Goal: Register for event/course

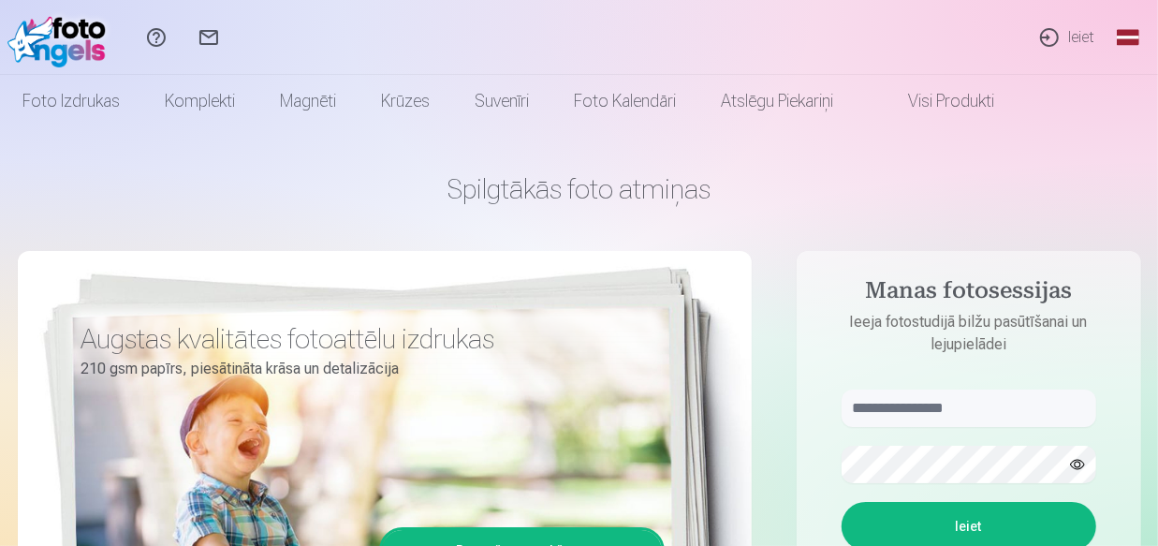
click at [1082, 32] on link "Ieiet" at bounding box center [1066, 37] width 86 height 75
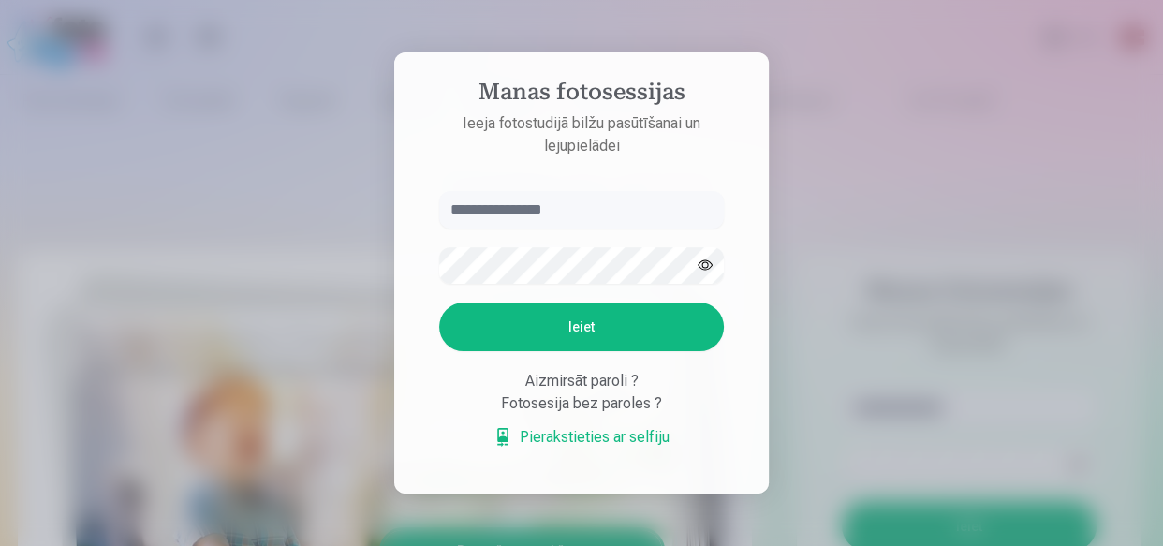
click at [882, 217] on div at bounding box center [581, 273] width 1163 height 546
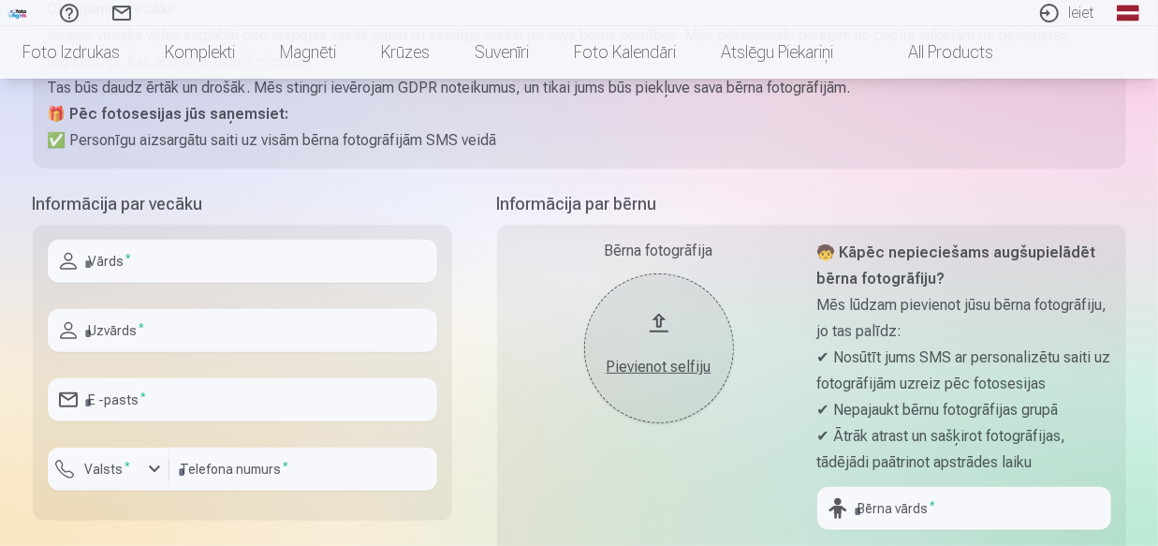
scroll to position [295, 0]
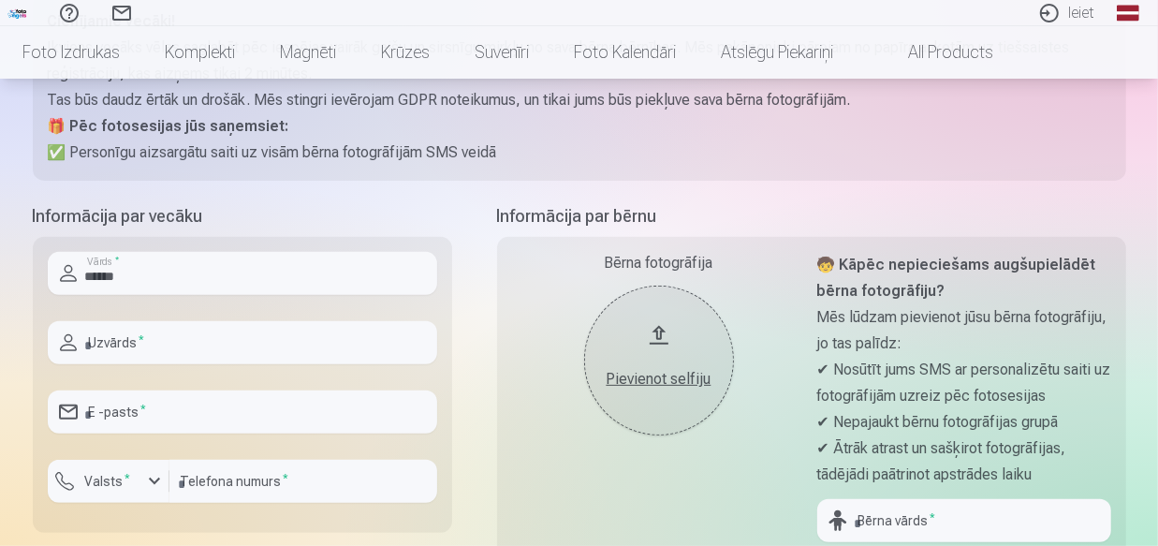
type input "******"
click at [207, 340] on input "text" at bounding box center [242, 342] width 389 height 43
type input "********"
click at [185, 412] on input "email" at bounding box center [242, 411] width 389 height 43
type input "**********"
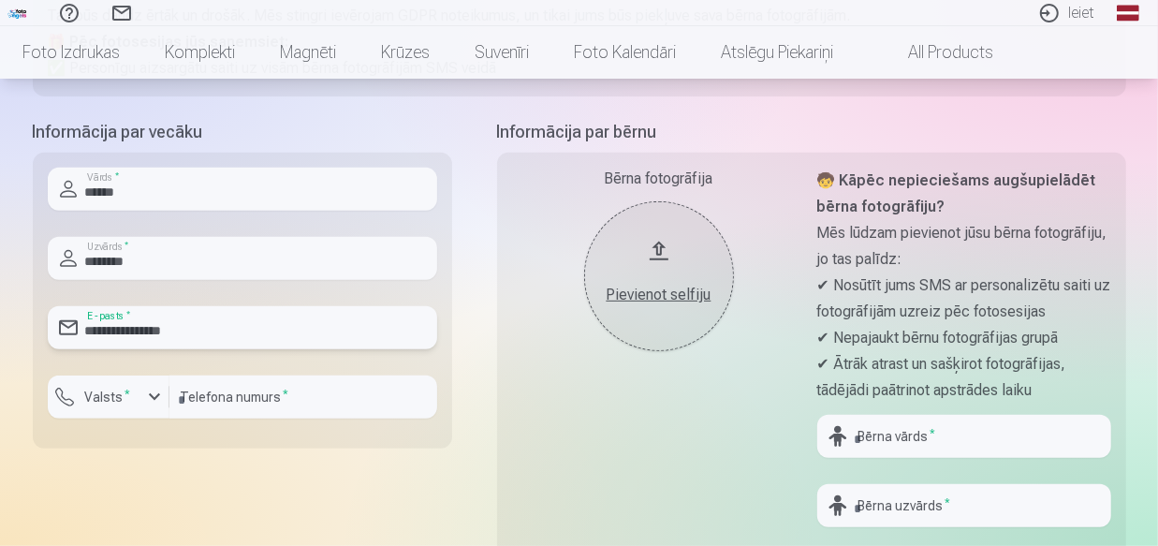
scroll to position [380, 0]
click at [146, 396] on div "button" at bounding box center [154, 396] width 22 height 22
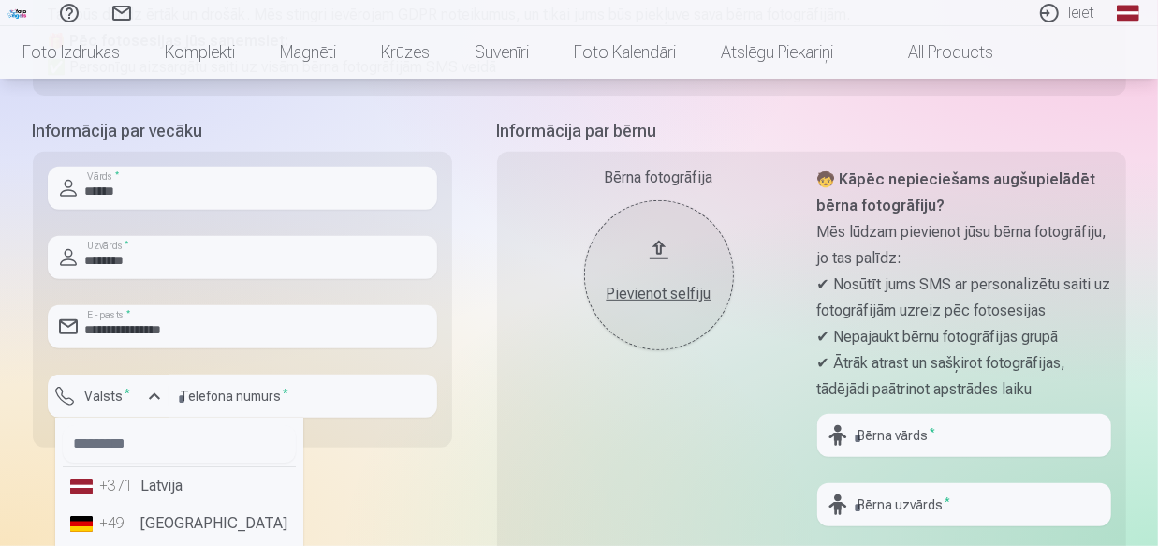
click at [162, 486] on li "+371 Latvija" at bounding box center [179, 485] width 233 height 37
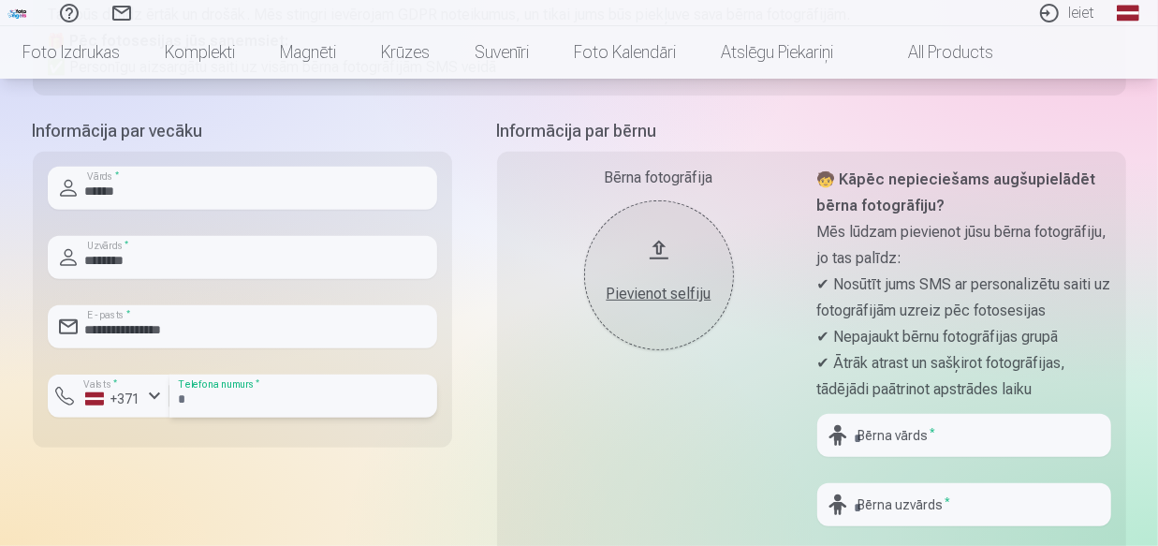
click at [320, 389] on input "number" at bounding box center [303, 395] width 268 height 43
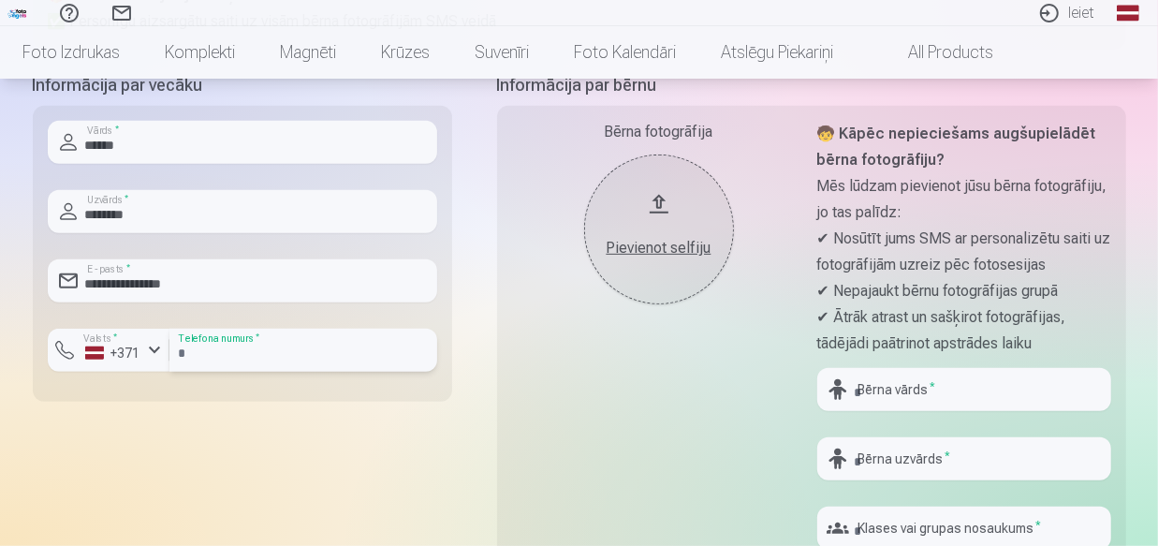
scroll to position [550, 0]
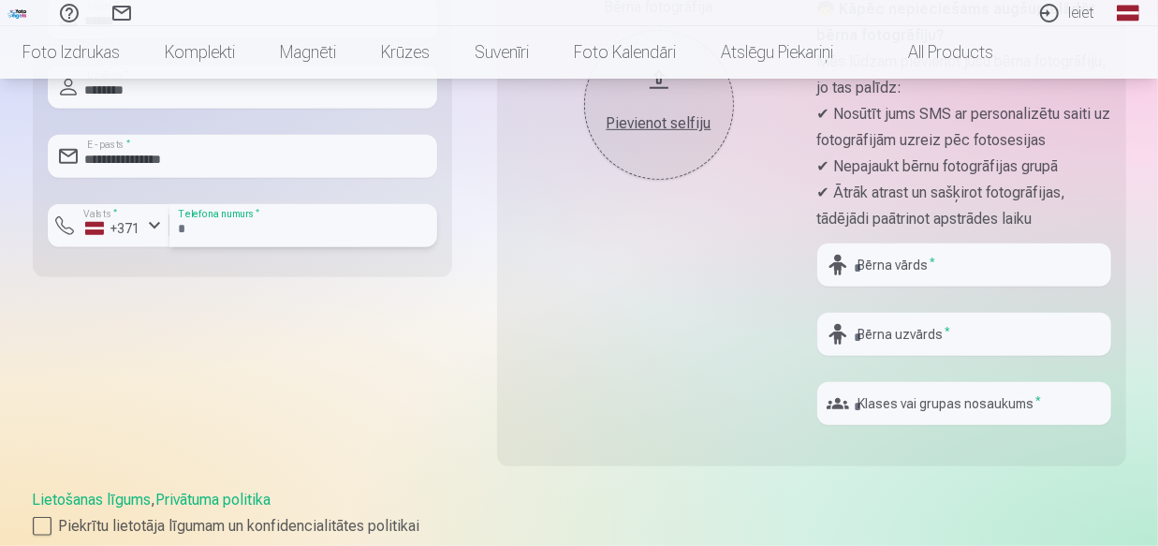
type input "********"
click at [966, 284] on input "text" at bounding box center [964, 264] width 294 height 43
type input "*******"
click at [992, 342] on input "text" at bounding box center [964, 334] width 294 height 43
type input "********"
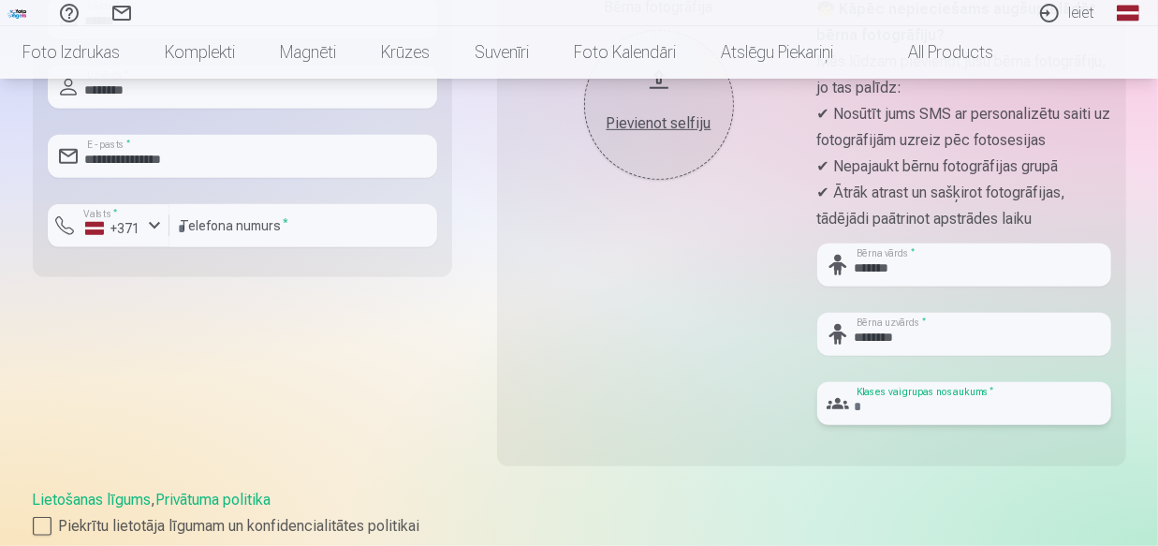
click at [979, 411] on input "text" at bounding box center [964, 403] width 294 height 43
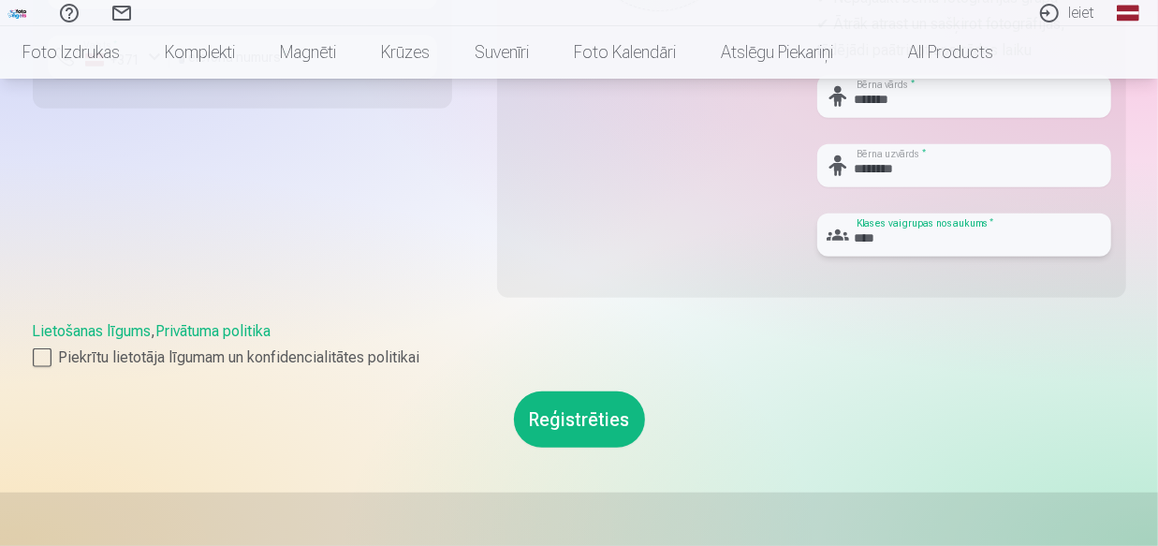
scroll to position [721, 0]
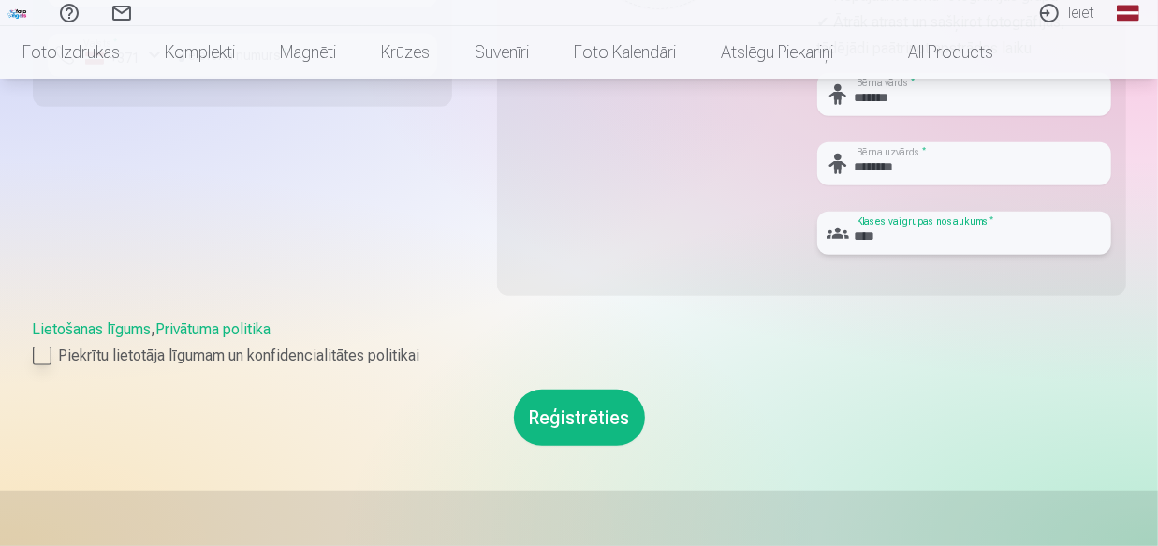
type input "****"
click at [40, 357] on div at bounding box center [42, 355] width 19 height 19
click at [599, 412] on button "Reģistrēties" at bounding box center [579, 417] width 131 height 56
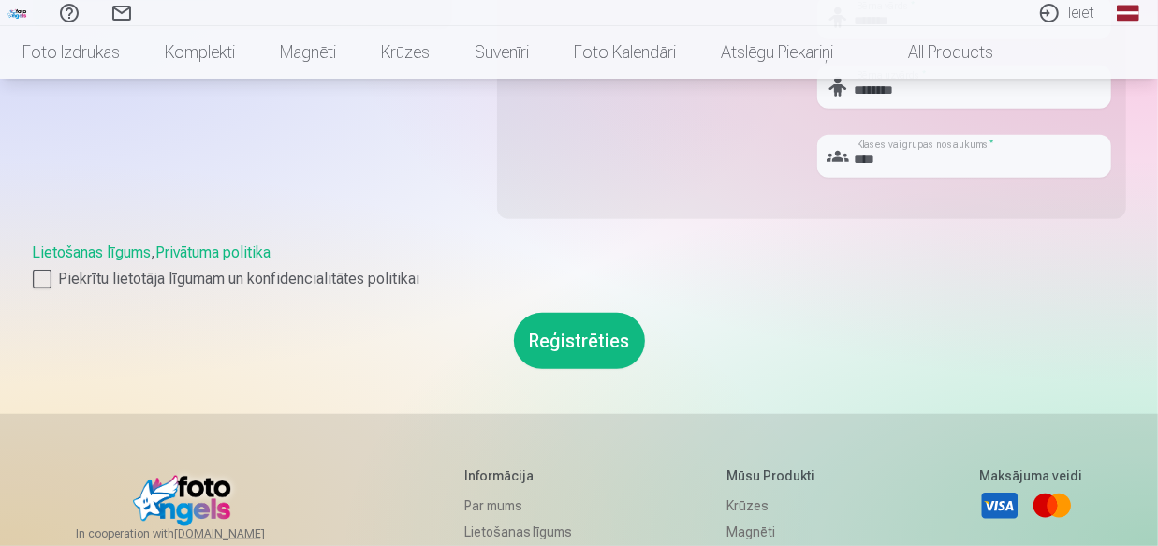
scroll to position [805, 0]
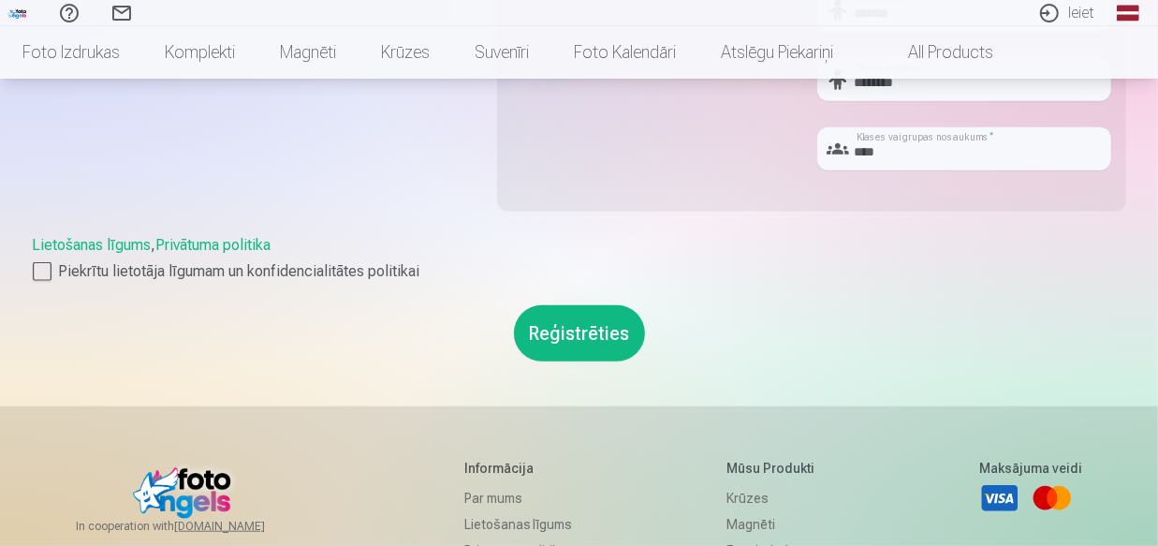
click at [560, 345] on button "Reģistrēties" at bounding box center [579, 333] width 131 height 56
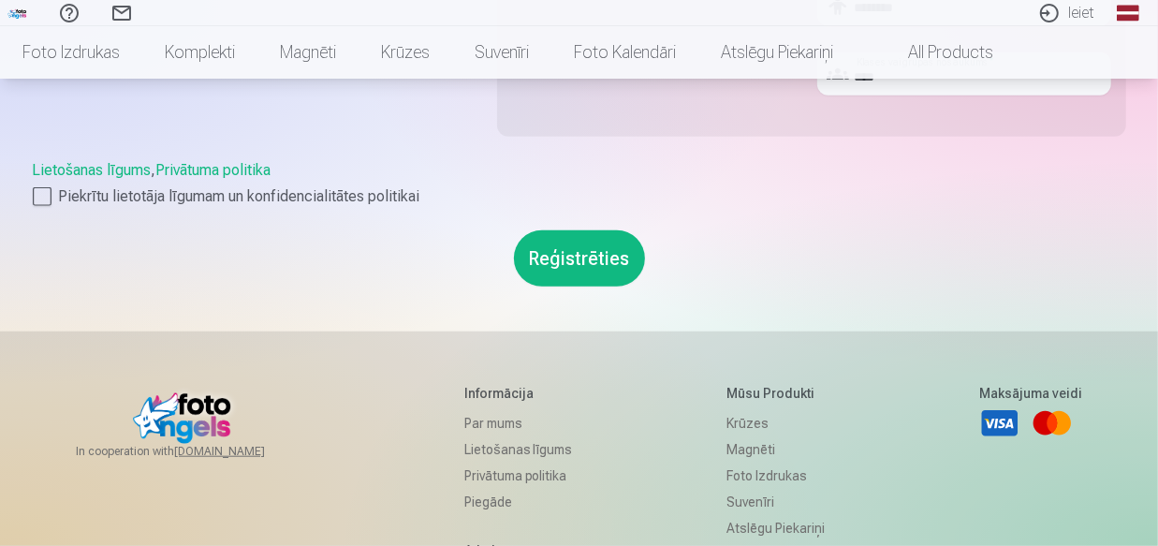
scroll to position [890, 0]
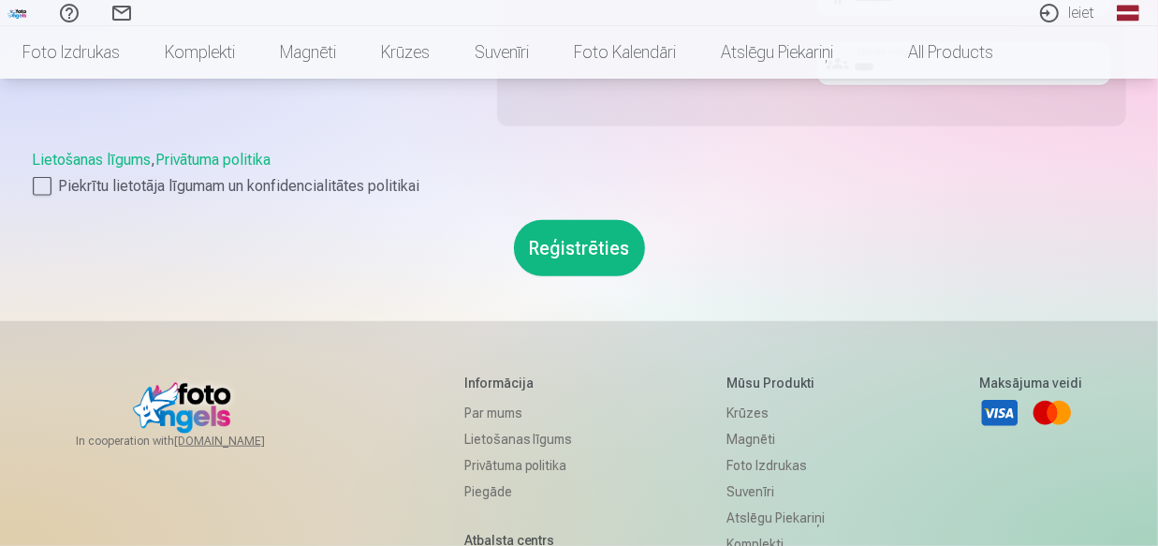
click at [576, 233] on button "Reģistrēties" at bounding box center [579, 248] width 131 height 56
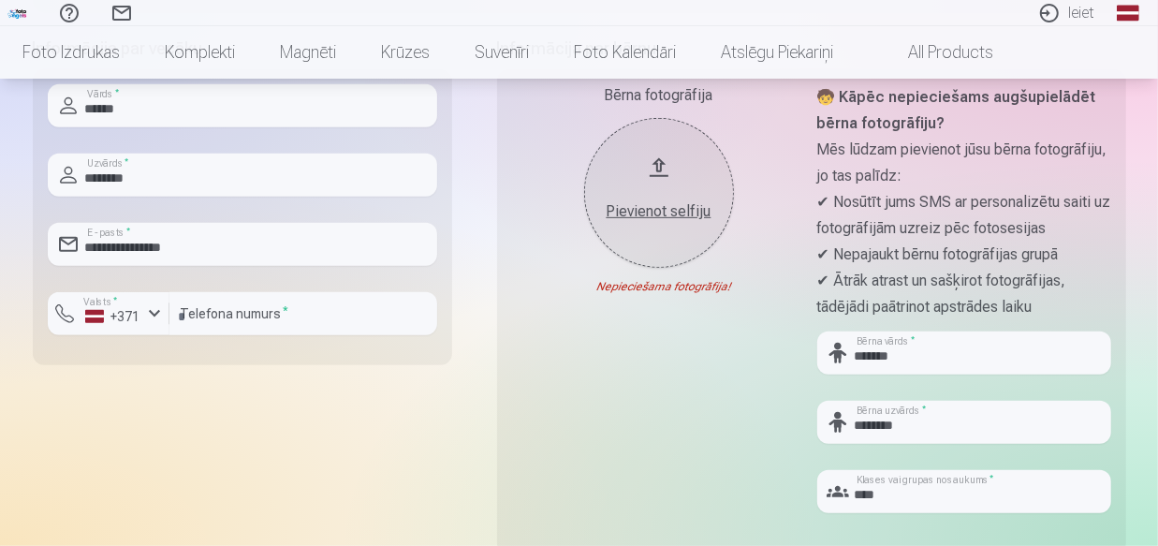
scroll to position [510, 0]
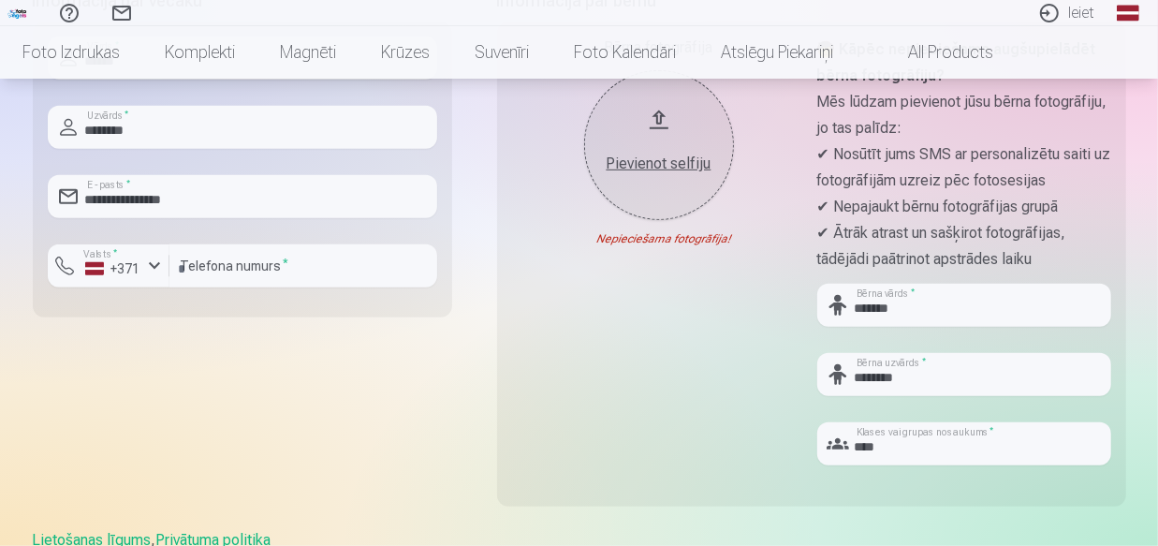
click at [638, 164] on div "Pievienot selfiju" at bounding box center [659, 164] width 112 height 22
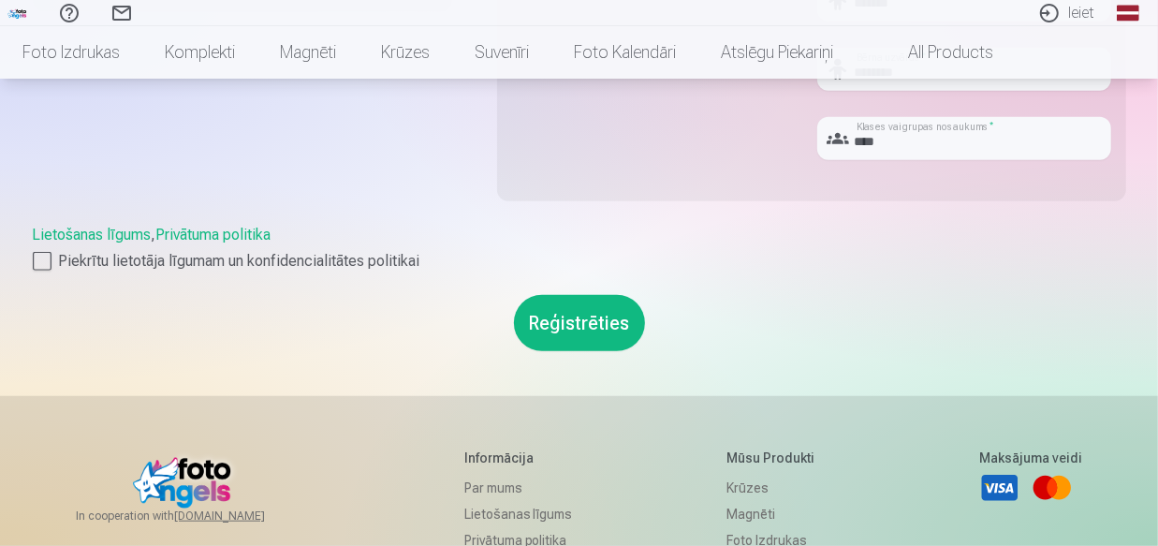
scroll to position [851, 0]
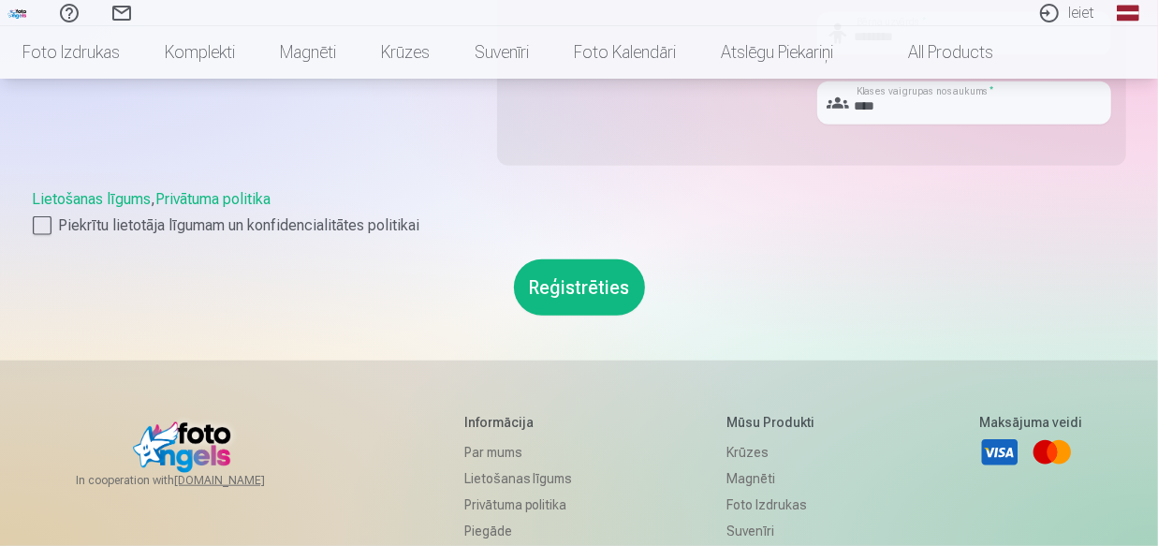
click at [555, 283] on button "Reģistrēties" at bounding box center [579, 287] width 131 height 56
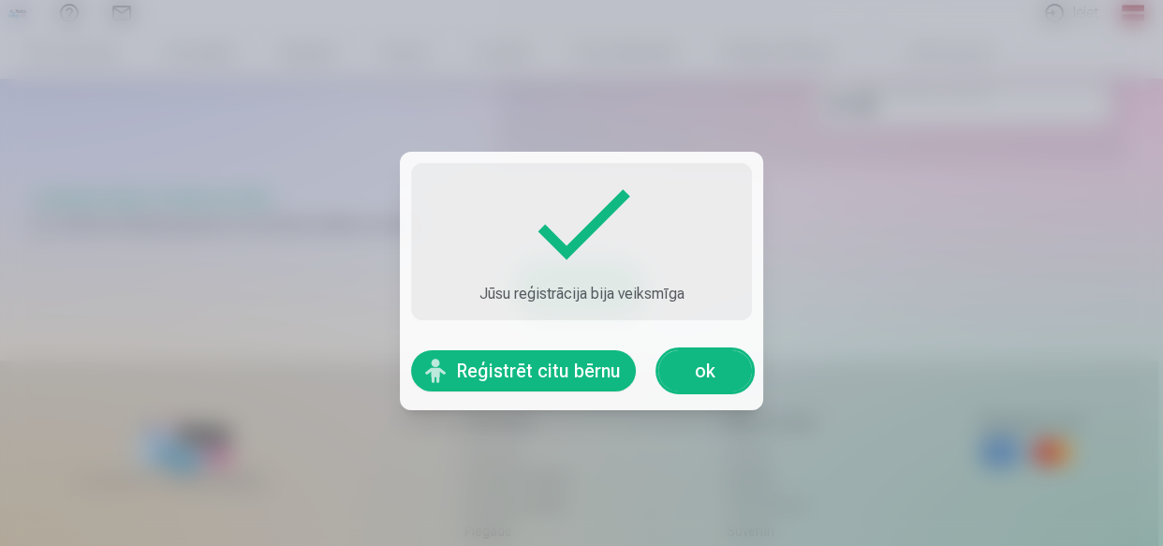
click at [564, 373] on button "Reģistrēt citu bērnu" at bounding box center [523, 370] width 225 height 41
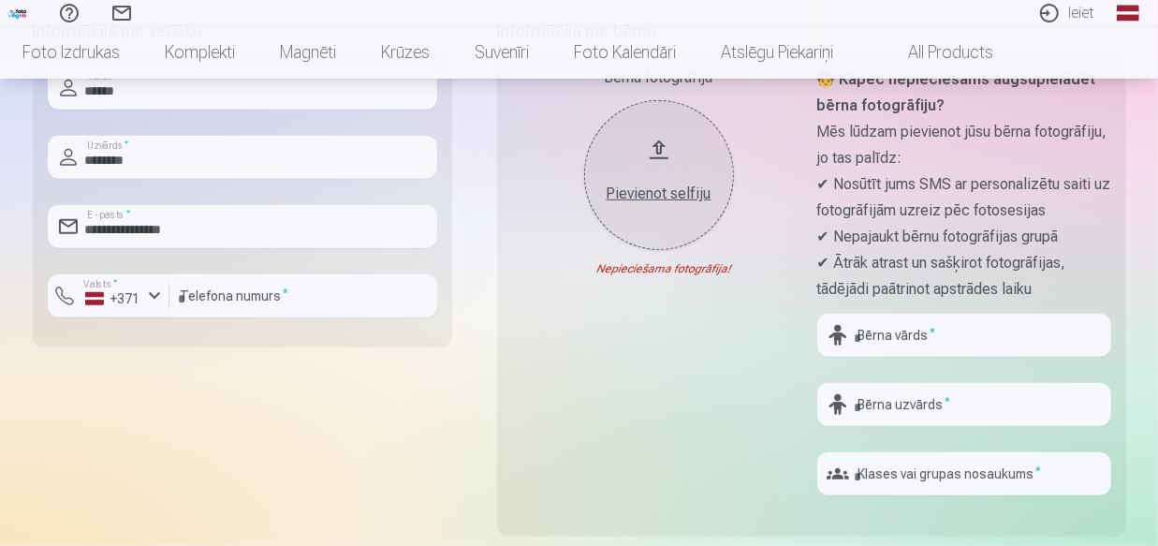
scroll to position [510, 0]
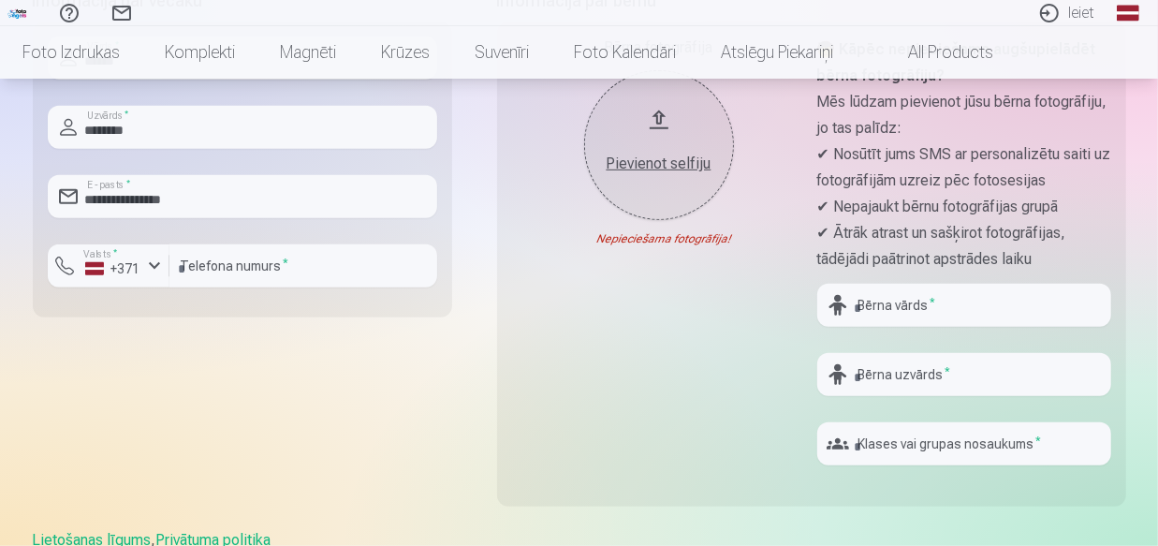
click at [644, 196] on button "Pievienot selfiju" at bounding box center [659, 145] width 150 height 150
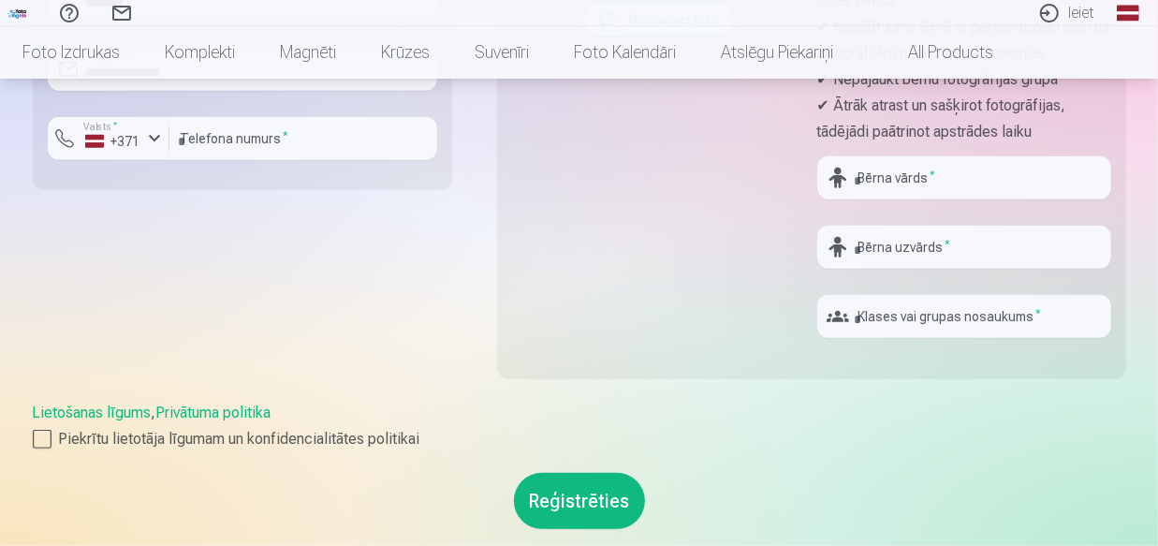
scroll to position [595, 0]
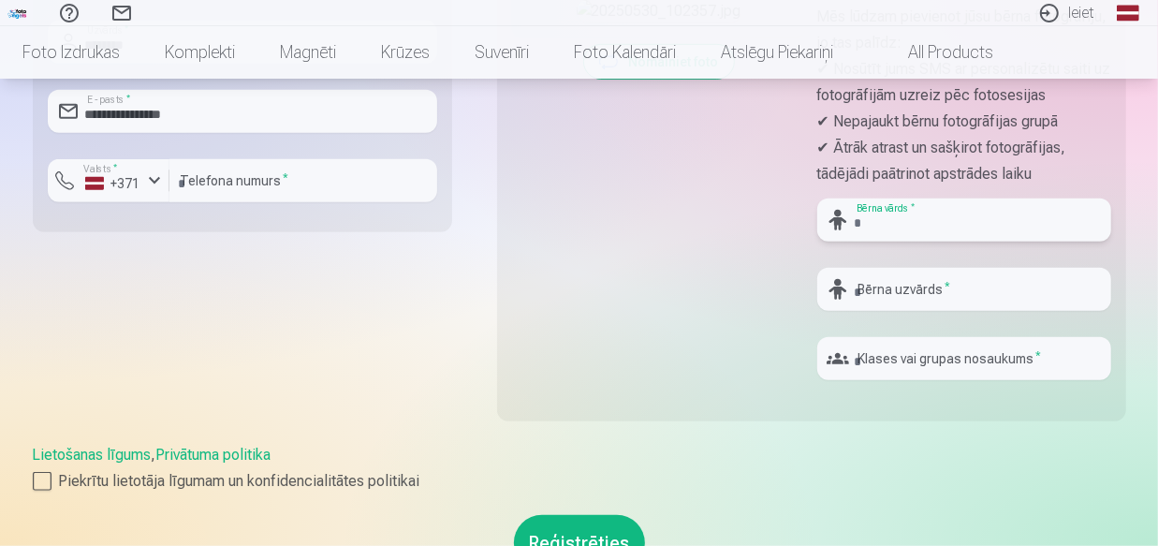
click at [890, 228] on input "text" at bounding box center [964, 219] width 294 height 43
type input "******"
click at [880, 288] on input "text" at bounding box center [964, 289] width 294 height 43
type input "*******"
click at [898, 369] on input "text" at bounding box center [964, 358] width 294 height 43
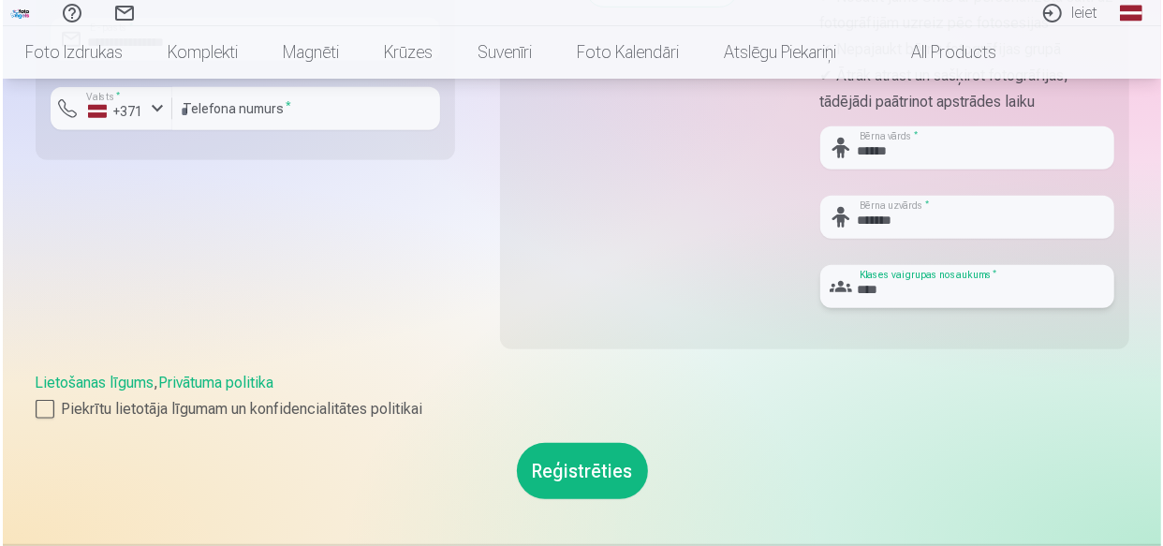
scroll to position [766, 0]
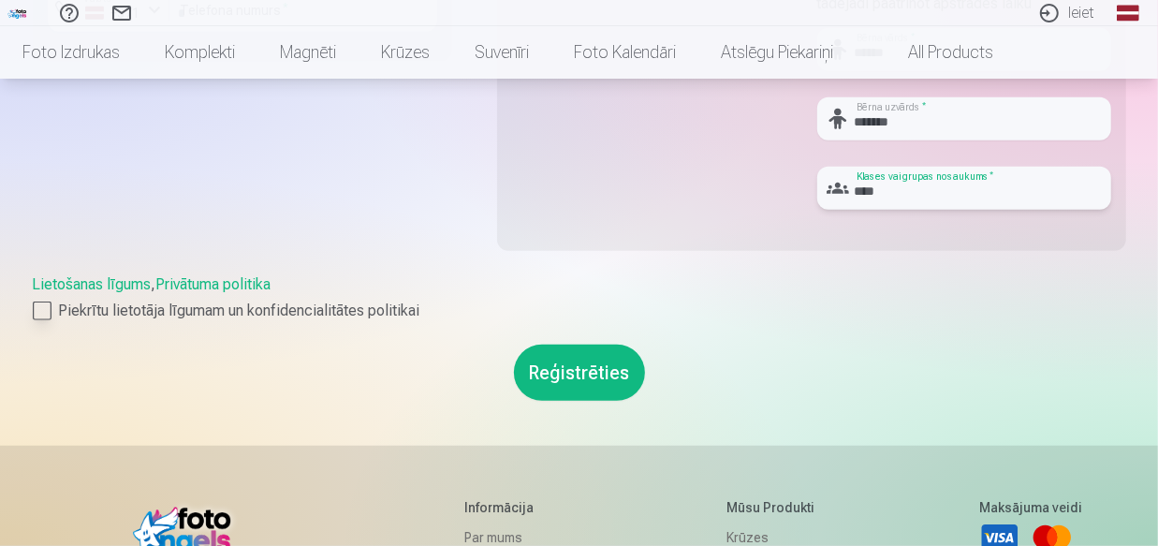
type input "****"
click at [44, 311] on div at bounding box center [42, 310] width 19 height 19
click at [580, 373] on button "Reģistrēties" at bounding box center [579, 372] width 131 height 56
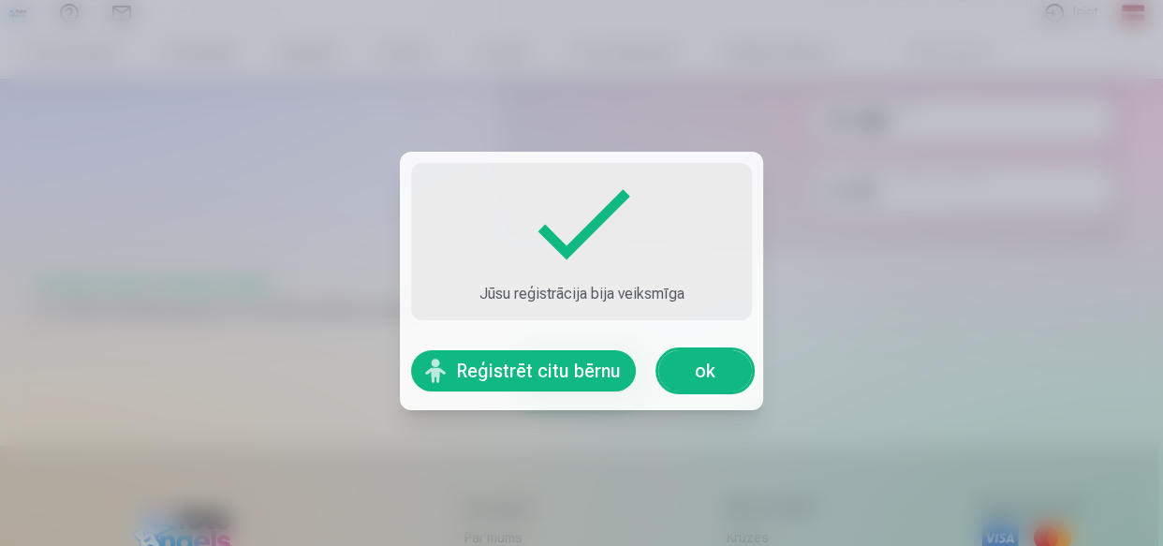
click at [693, 367] on link "ok" at bounding box center [705, 370] width 94 height 41
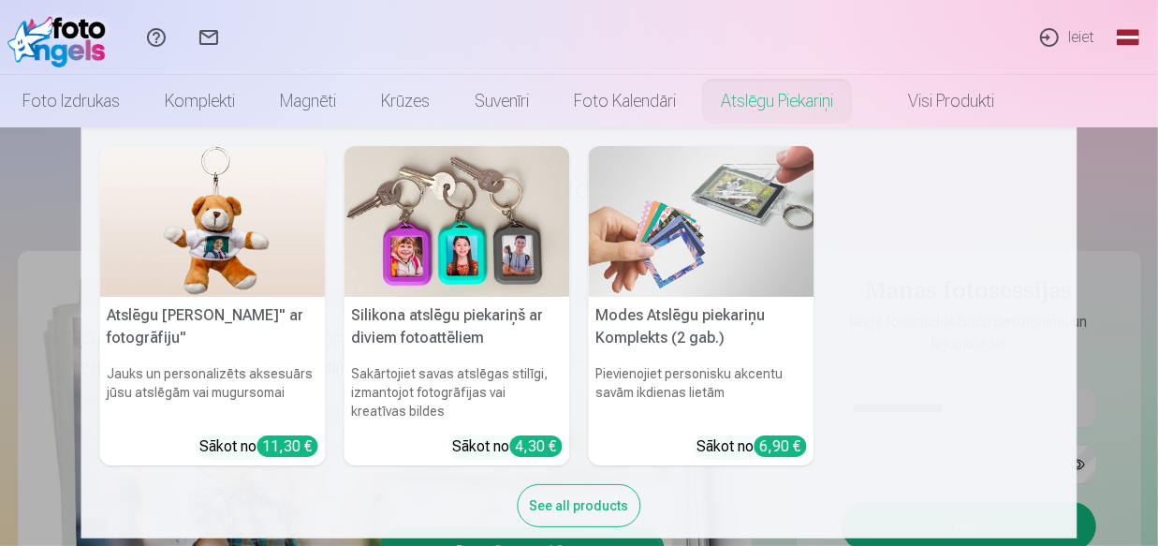
click at [1119, 217] on nav "Atslēgu piekariņš Lācītis" ar fotogrāfiju" Jauks un personalizēts aksesuārs jūs…" at bounding box center [579, 332] width 1158 height 411
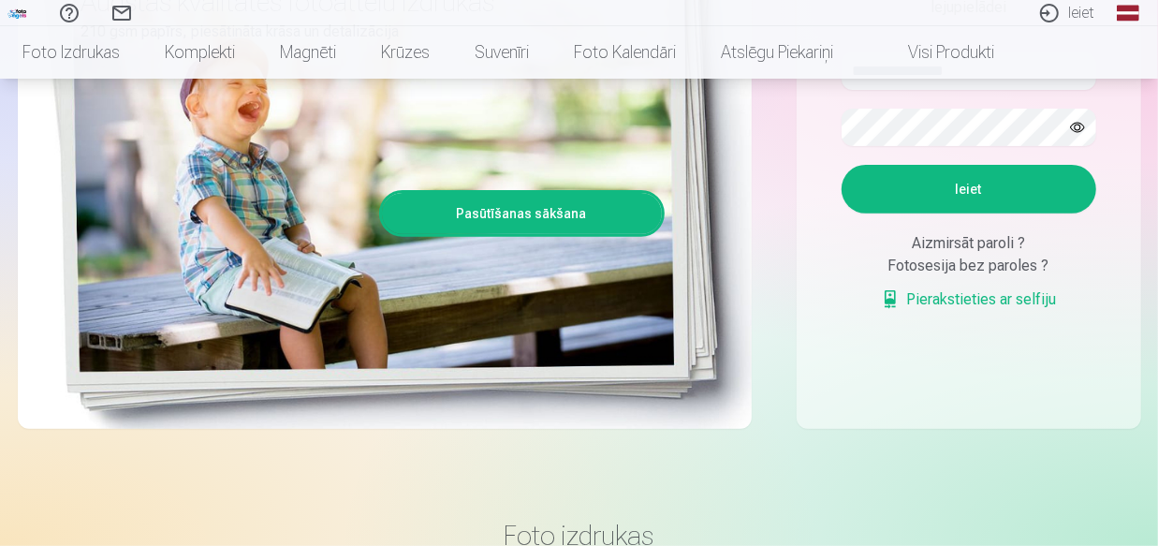
scroll to position [340, 0]
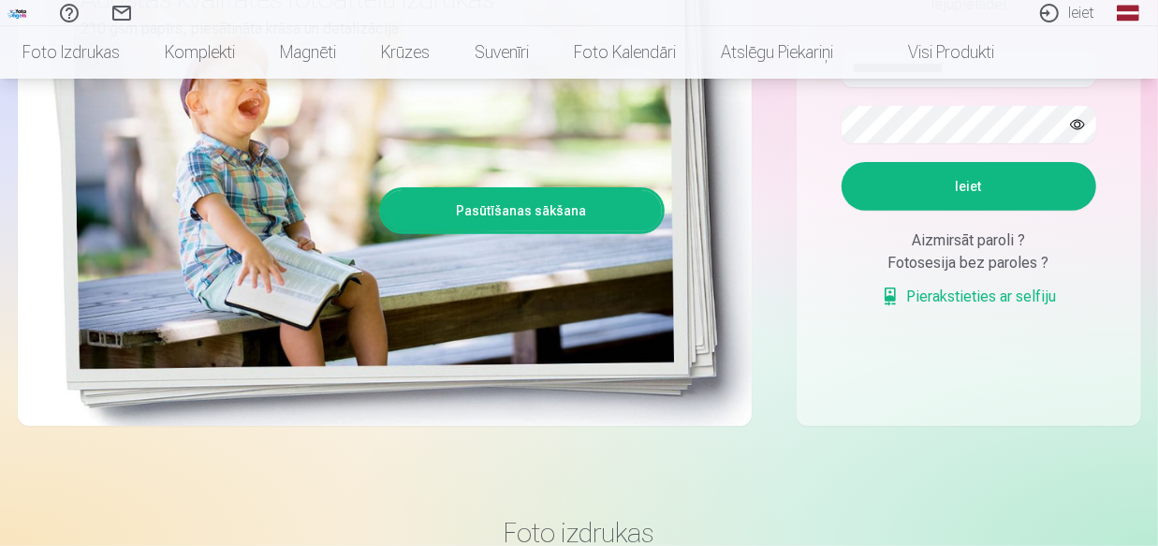
click at [965, 293] on link "Pierakstieties ar selfiju" at bounding box center [969, 296] width 176 height 22
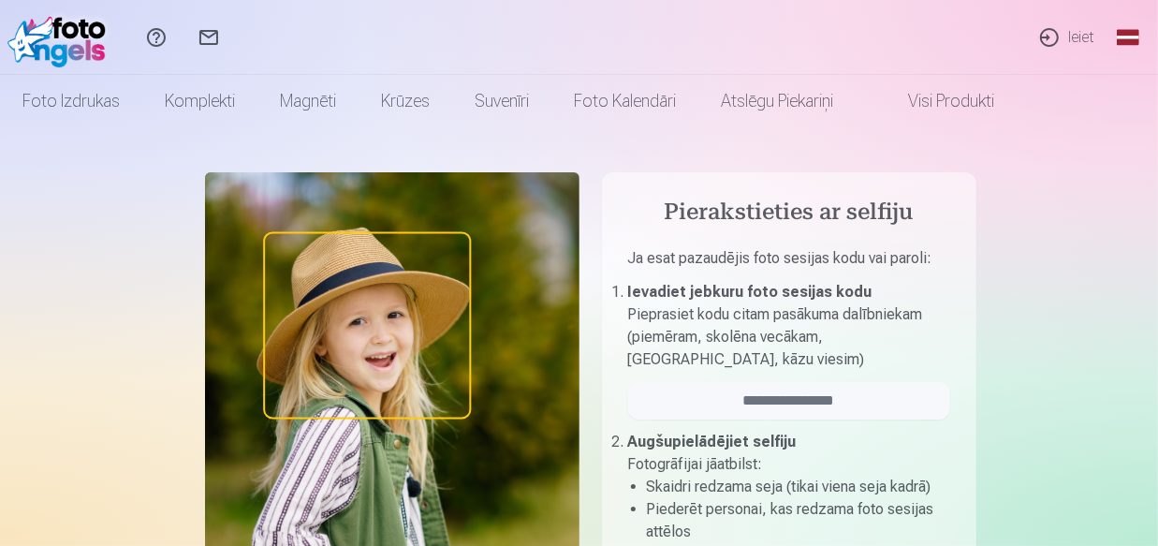
click at [1072, 36] on link "Ieiet" at bounding box center [1066, 37] width 86 height 75
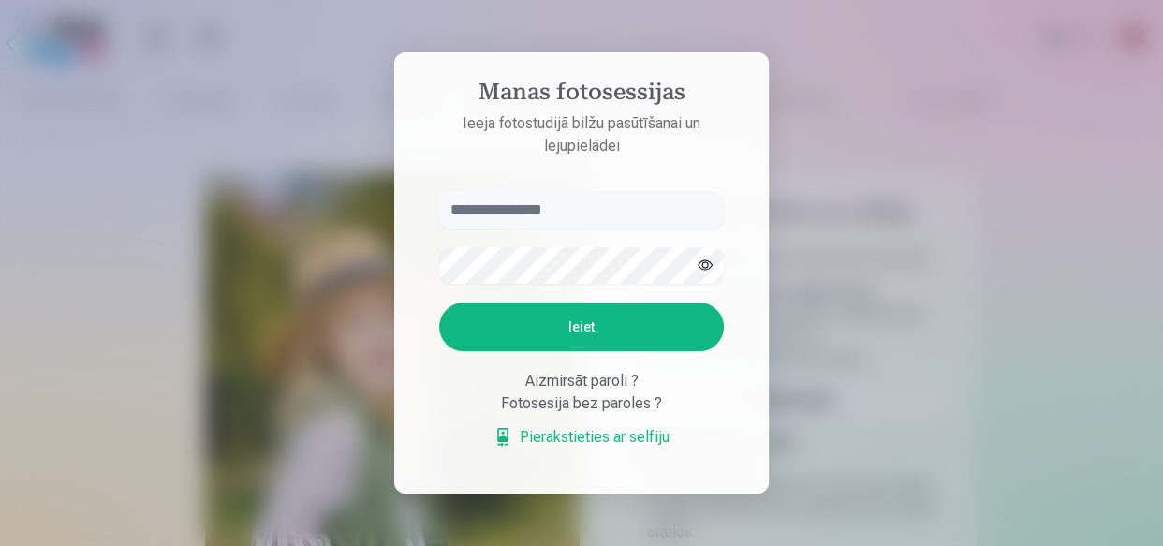
click at [577, 434] on link "Pierakstieties ar selfiju" at bounding box center [581, 437] width 176 height 22
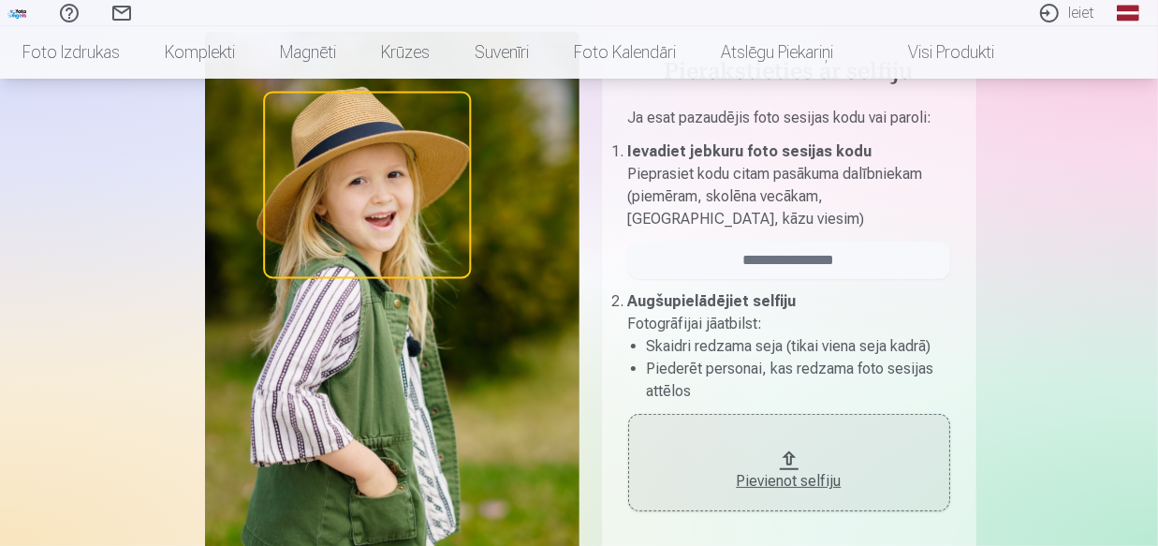
scroll to position [169, 0]
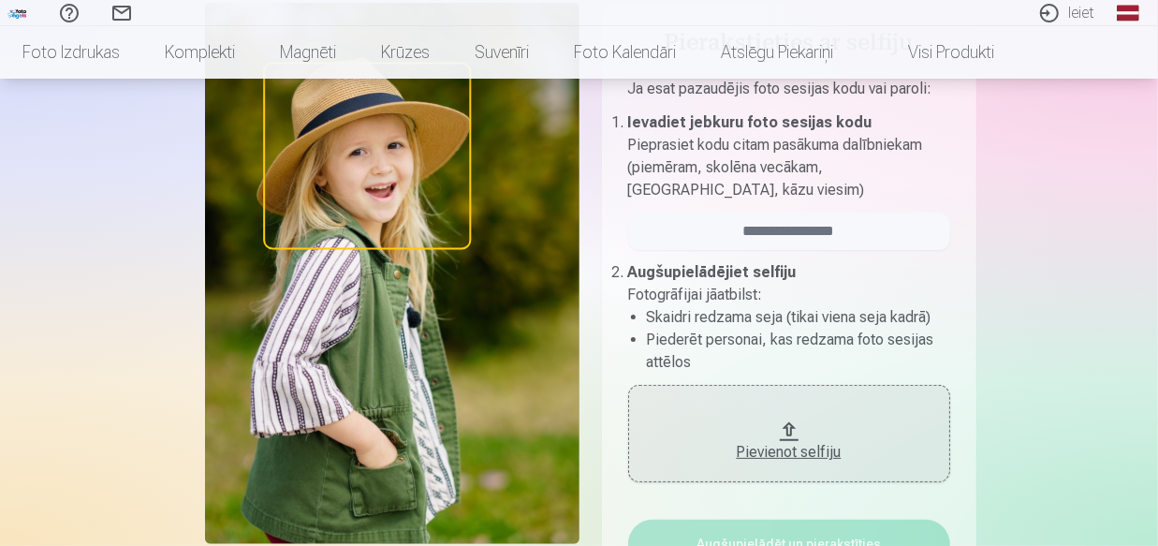
click at [750, 452] on div "Pievienot selfiju" at bounding box center [789, 452] width 285 height 22
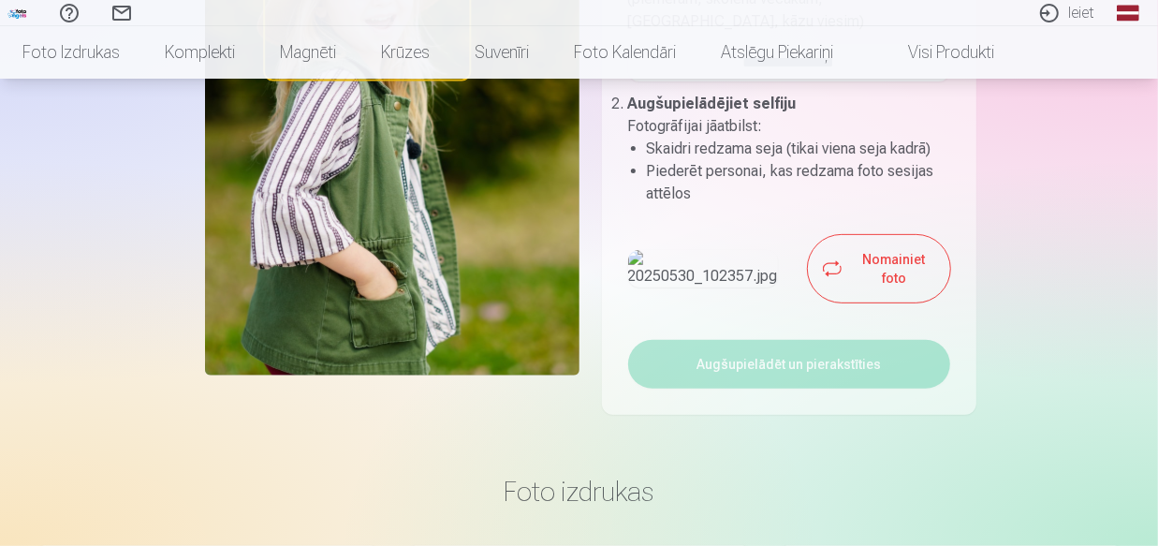
scroll to position [340, 0]
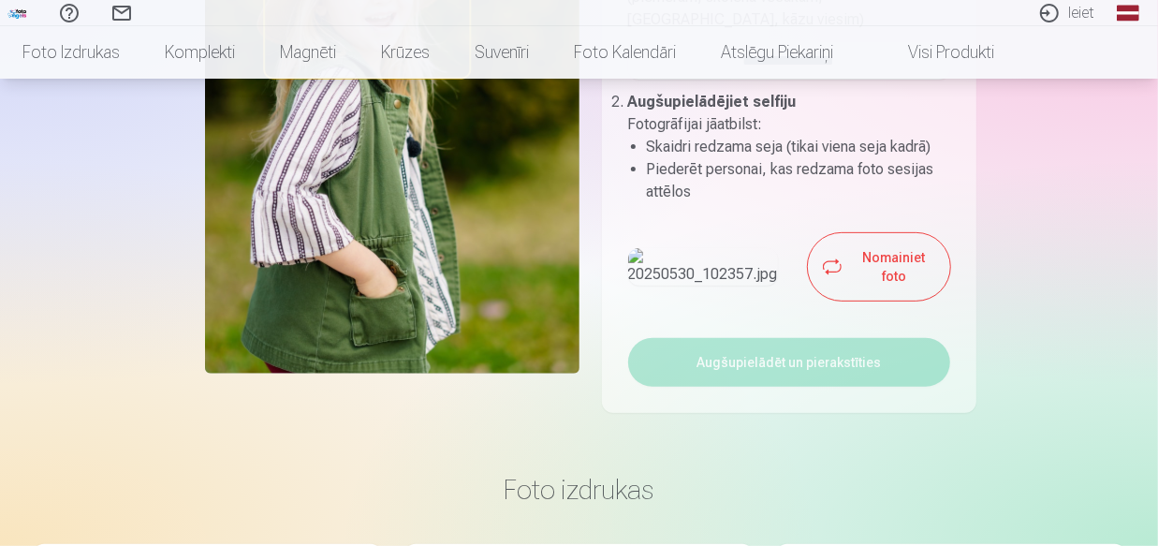
click at [895, 261] on button "Nomainiet foto" at bounding box center [879, 266] width 142 height 67
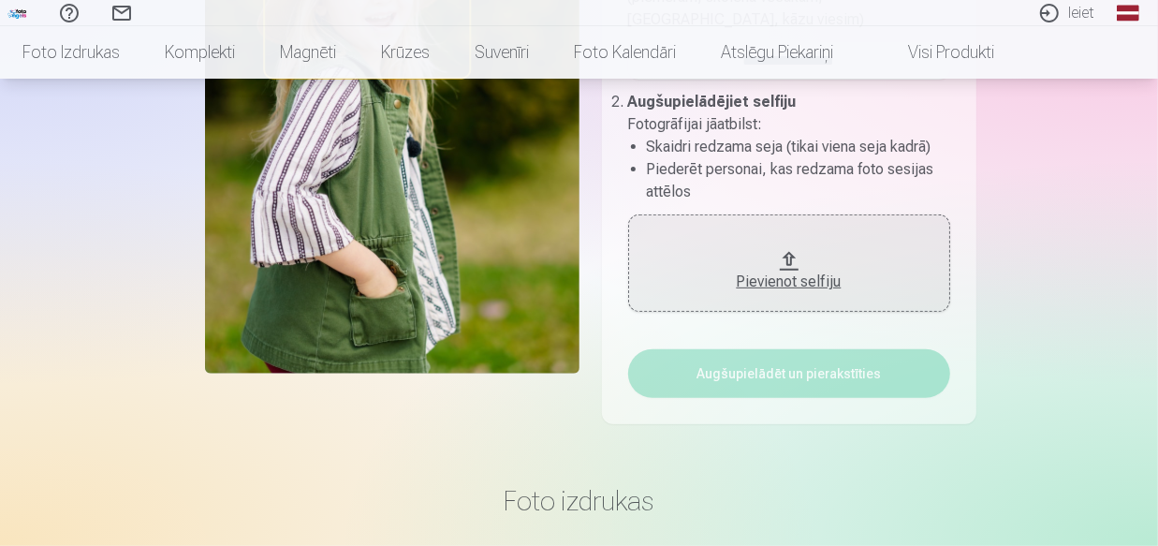
click at [817, 271] on div "Pievienot selfiju" at bounding box center [789, 282] width 285 height 22
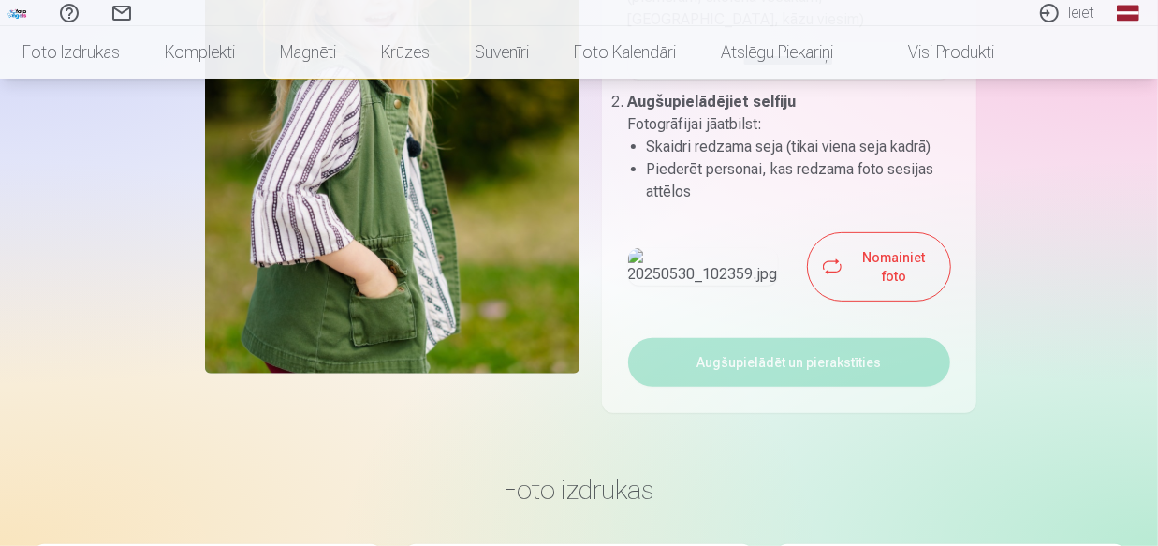
click at [832, 270] on button "Nomainiet foto" at bounding box center [879, 266] width 142 height 67
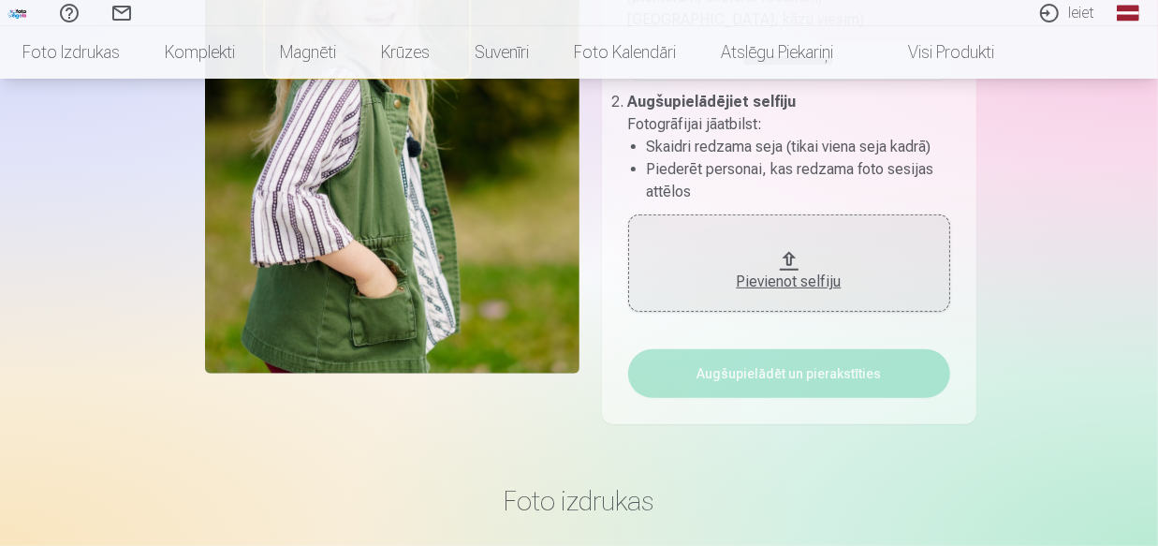
click at [826, 285] on div "Pievienot selfiju" at bounding box center [789, 282] width 285 height 22
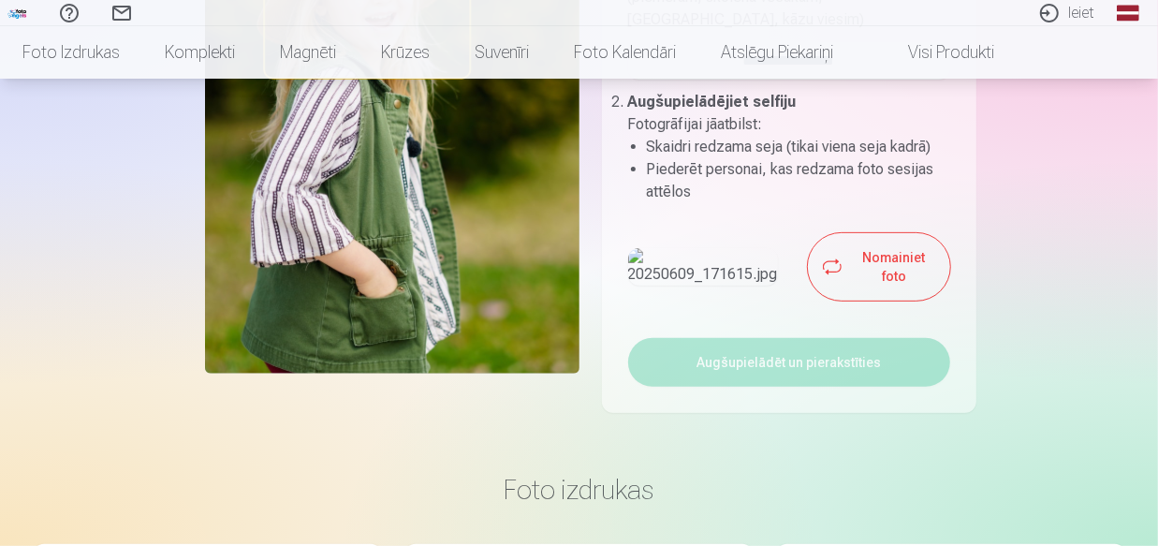
click at [887, 270] on button "Nomainiet foto" at bounding box center [879, 266] width 142 height 67
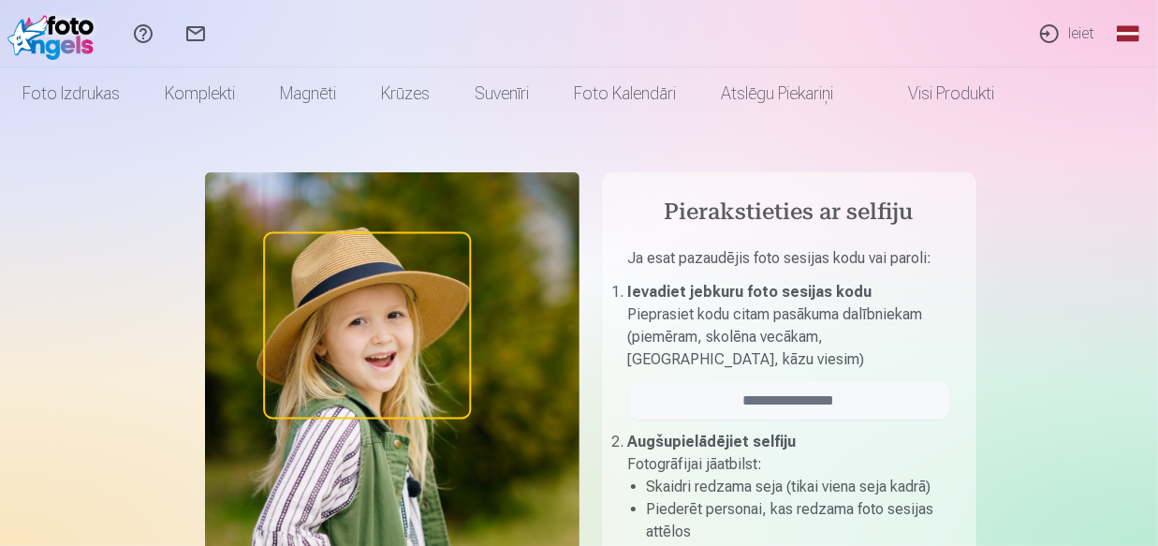
scroll to position [0, 0]
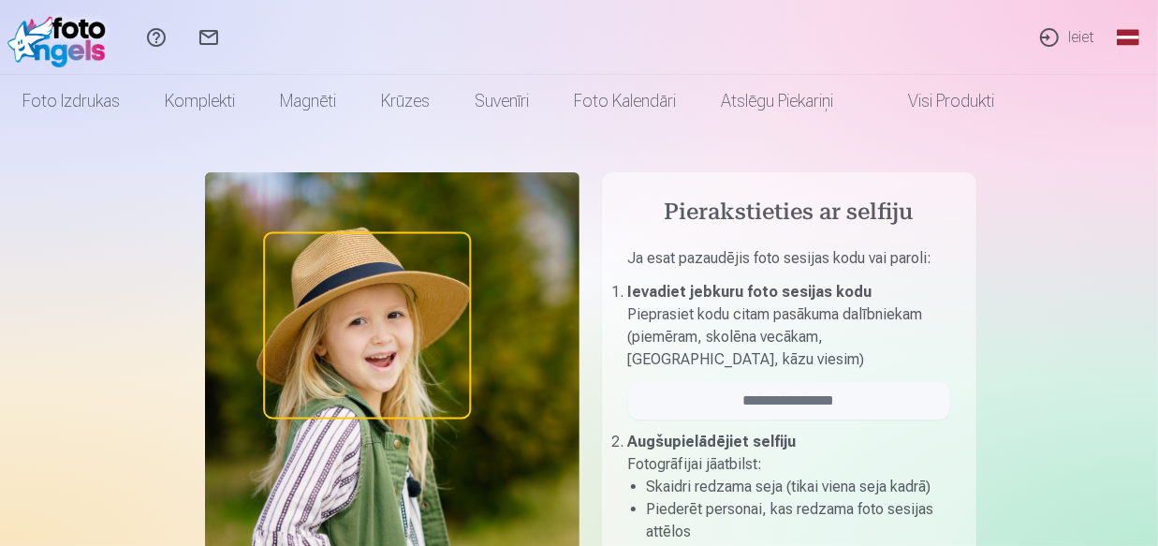
click at [45, 37] on img at bounding box center [61, 37] width 108 height 60
